Goal: Transaction & Acquisition: Subscribe to service/newsletter

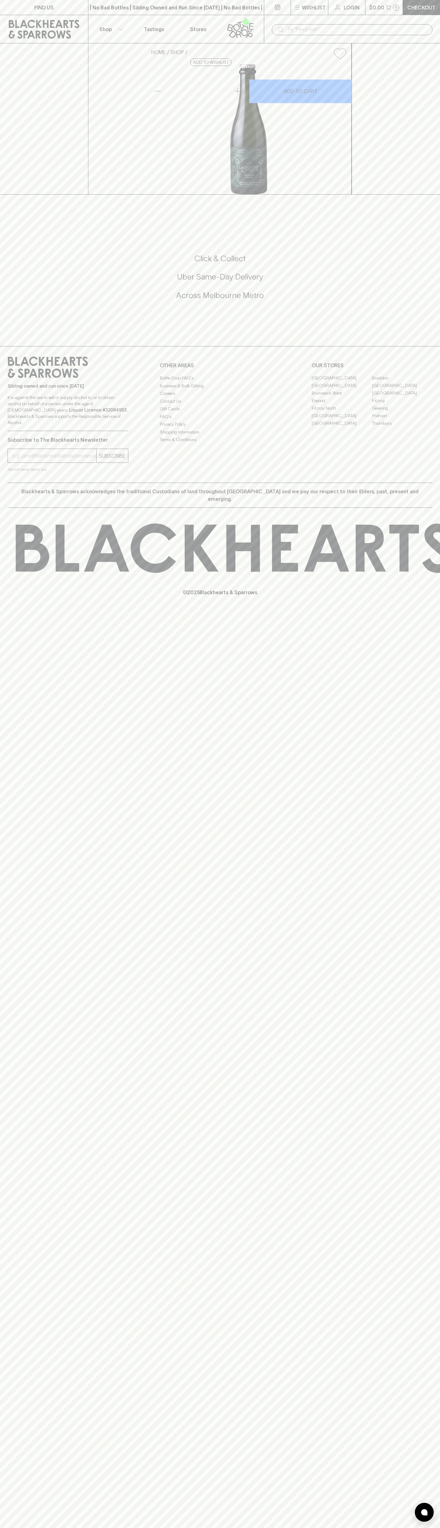
click at [252, 23] on icon at bounding box center [241, 27] width 36 height 21
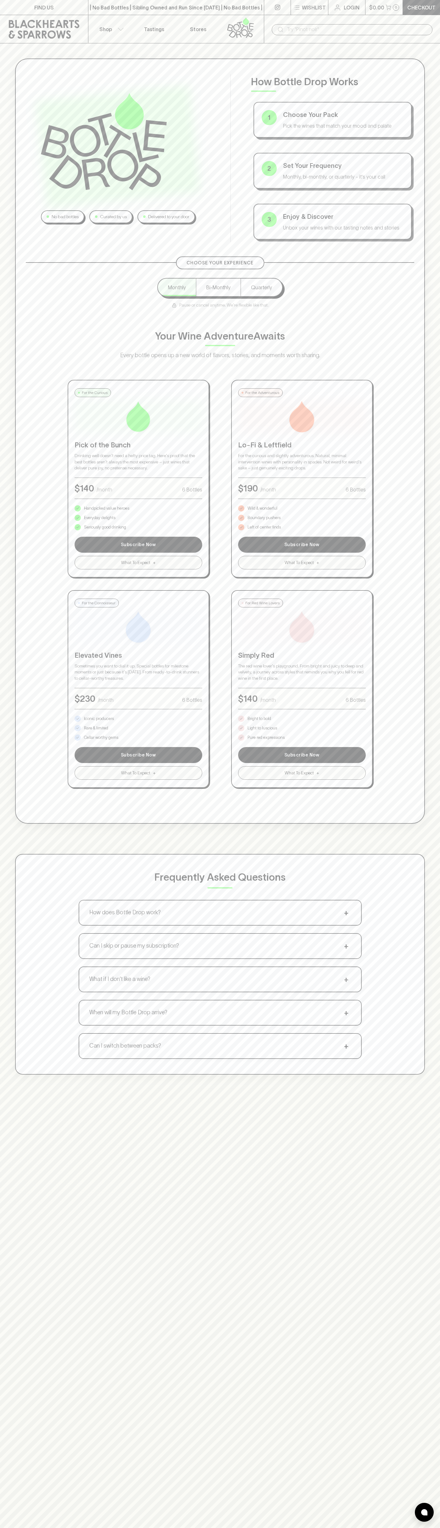
click at [420, 401] on div "No bad bottles Curated by us Delivered to your door How Bottle Drop Works 1 Cho…" at bounding box center [220, 566] width 440 height 1046
click at [185, 1528] on html "FIND US | No Bad Bottles | Sibling Owned and Run Since [DATE] | No Bad Bottles …" at bounding box center [220, 987] width 440 height 1975
click at [28, 988] on div "Frequently Asked Questions How does Bottle Drop work? + Choose your pack, set y…" at bounding box center [220, 964] width 410 height 221
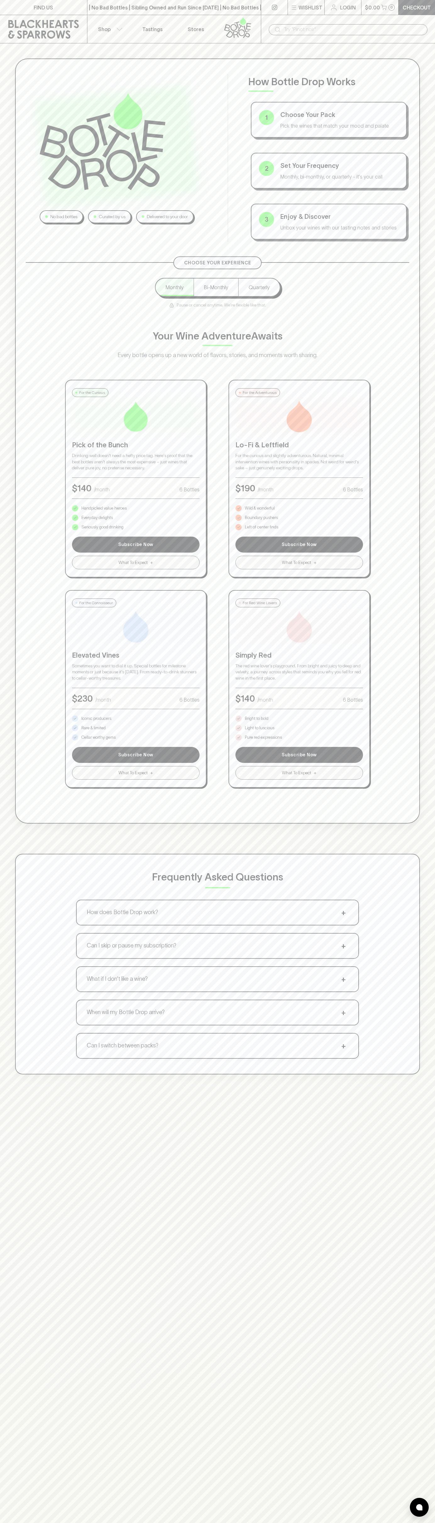
click at [257, 719] on p "Bright to bold" at bounding box center [257, 719] width 24 height 6
